Goal: Understand process/instructions: Learn how to perform a task or action

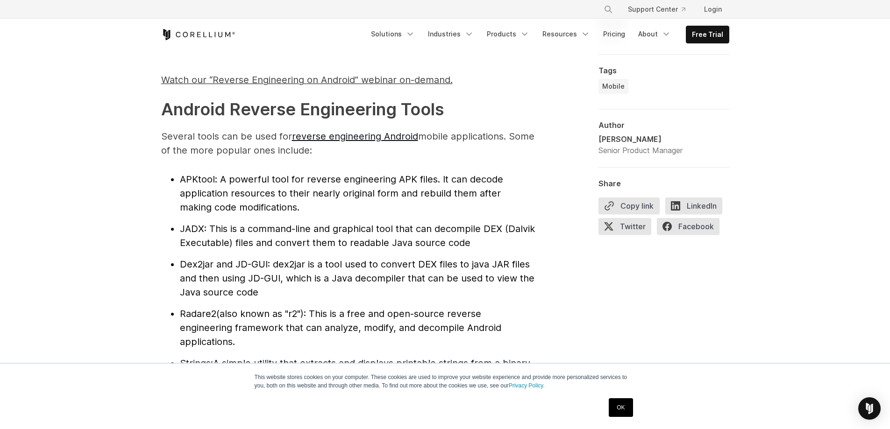
scroll to position [934, 0]
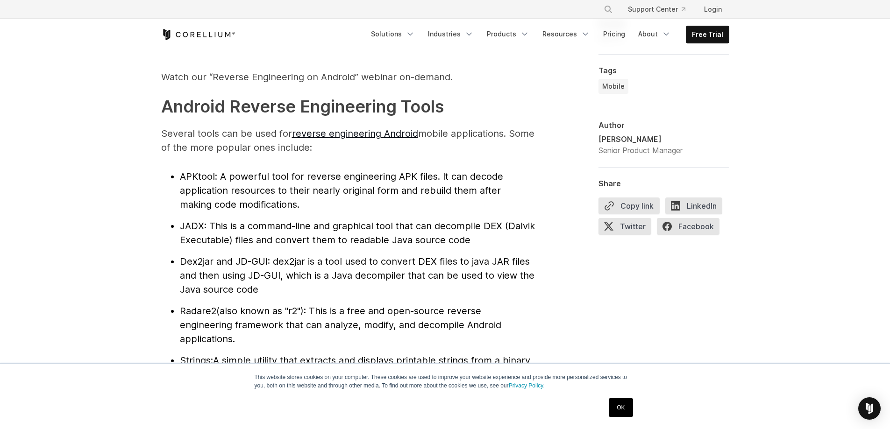
click at [201, 174] on span "APKtool" at bounding box center [197, 176] width 35 height 11
copy span "APKtool"
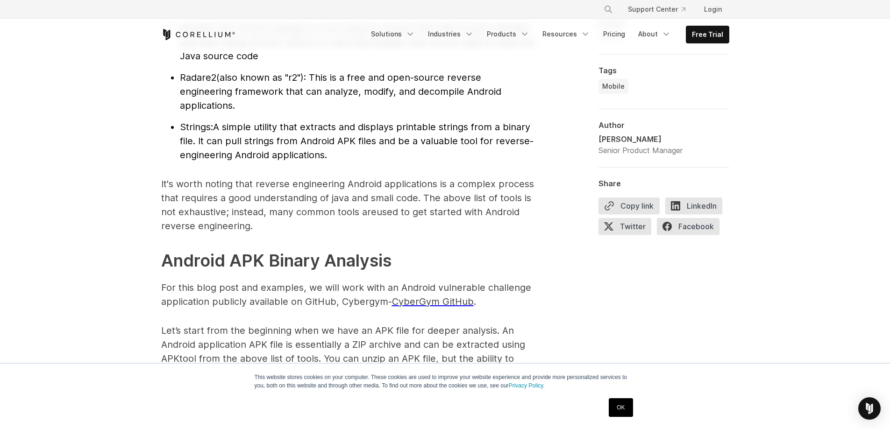
scroll to position [1448, 0]
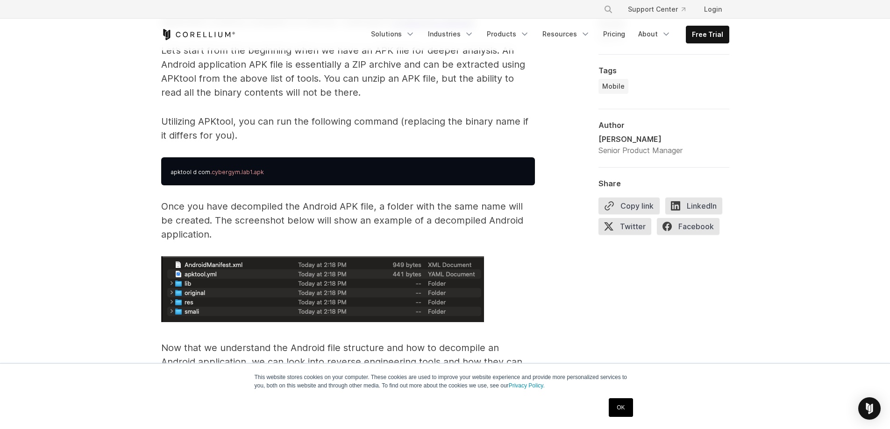
click at [175, 173] on span "apktool d com" at bounding box center [191, 172] width 40 height 7
drag, startPoint x: 175, startPoint y: 173, endPoint x: 288, endPoint y: 174, distance: 113.1
click at [288, 174] on pre "apktool d com .cybergym.lab1.apk" at bounding box center [348, 171] width 374 height 28
copy span "apktool d com .cybergym.lab1.apk"
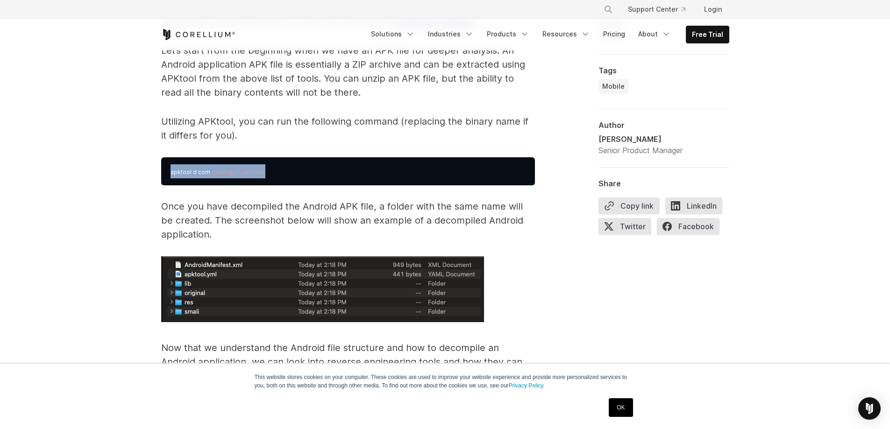
click at [174, 171] on span "apktool d com" at bounding box center [191, 172] width 40 height 7
drag, startPoint x: 174, startPoint y: 171, endPoint x: 191, endPoint y: 173, distance: 16.9
click at [191, 173] on span "apktool d com" at bounding box center [191, 172] width 40 height 7
